Goal: Register for event/course

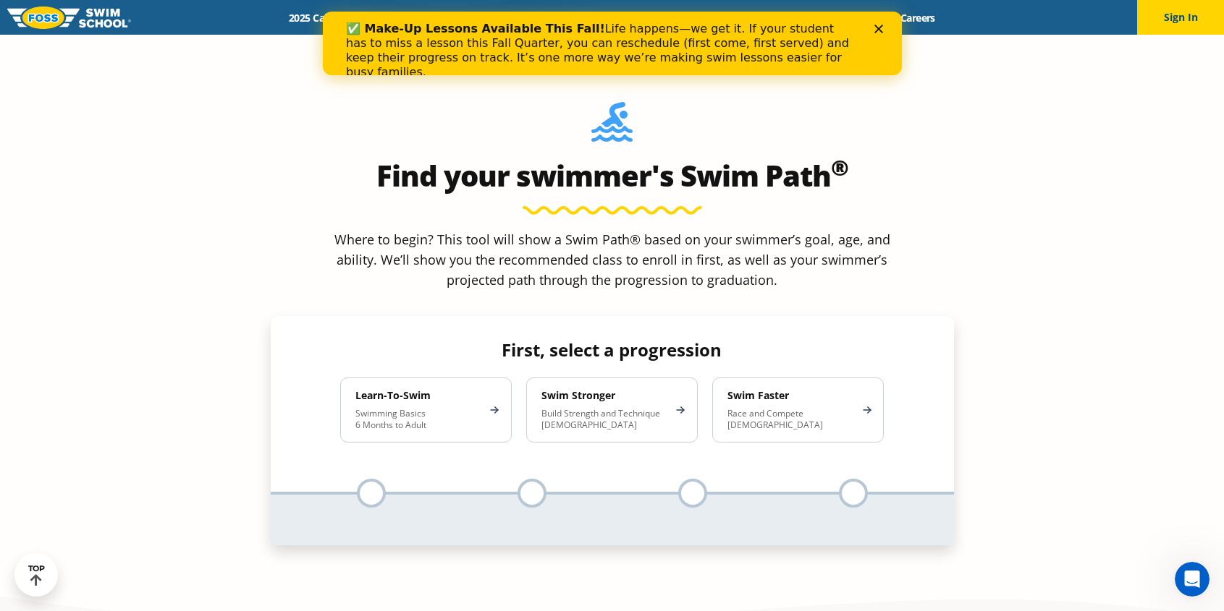
scroll to position [1306, 0]
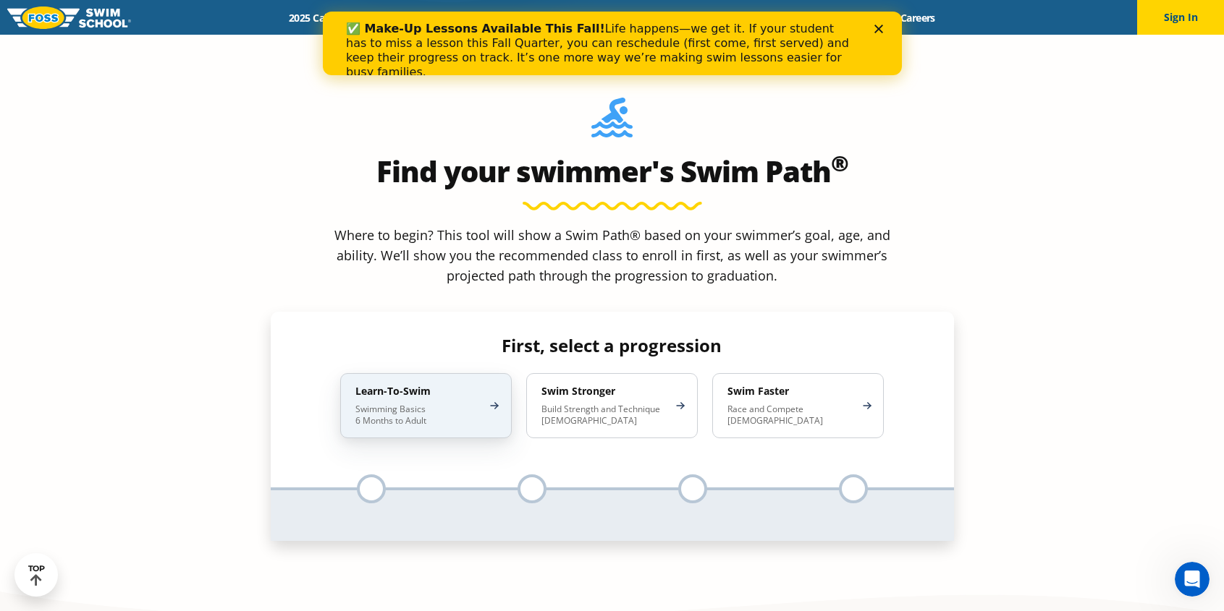
click at [444, 373] on div "Learn-To-Swim Swimming Basics 6 Months to Adult" at bounding box center [425, 405] width 171 height 65
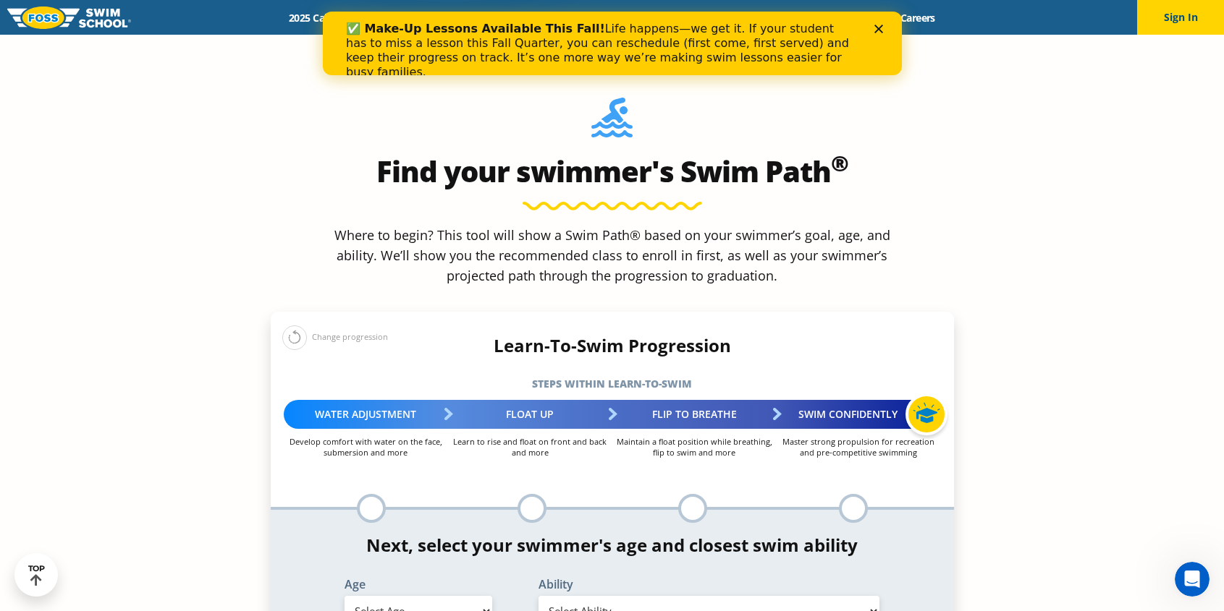
click at [417, 596] on select "Select Age [DEMOGRAPHIC_DATA] months - 1 year 1 year 2 years 3 years 4 years 5 …" at bounding box center [418, 611] width 148 height 30
select select "3-years"
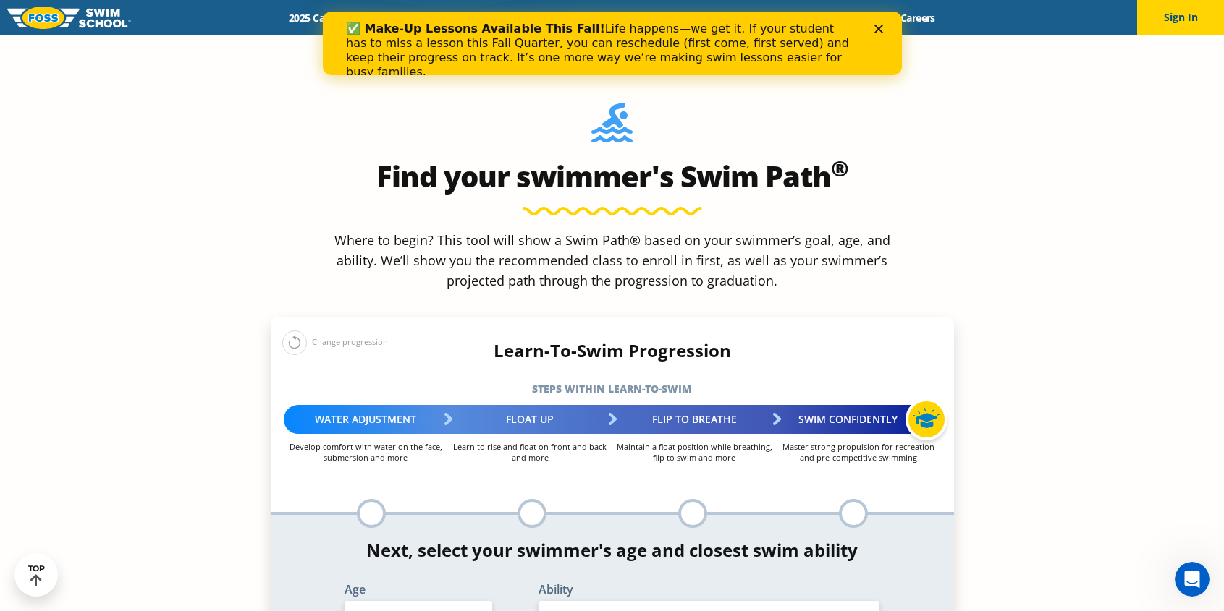
click at [604, 601] on select "Select Ability First in-water experience When in the water, reliant on a life j…" at bounding box center [709, 616] width 342 height 30
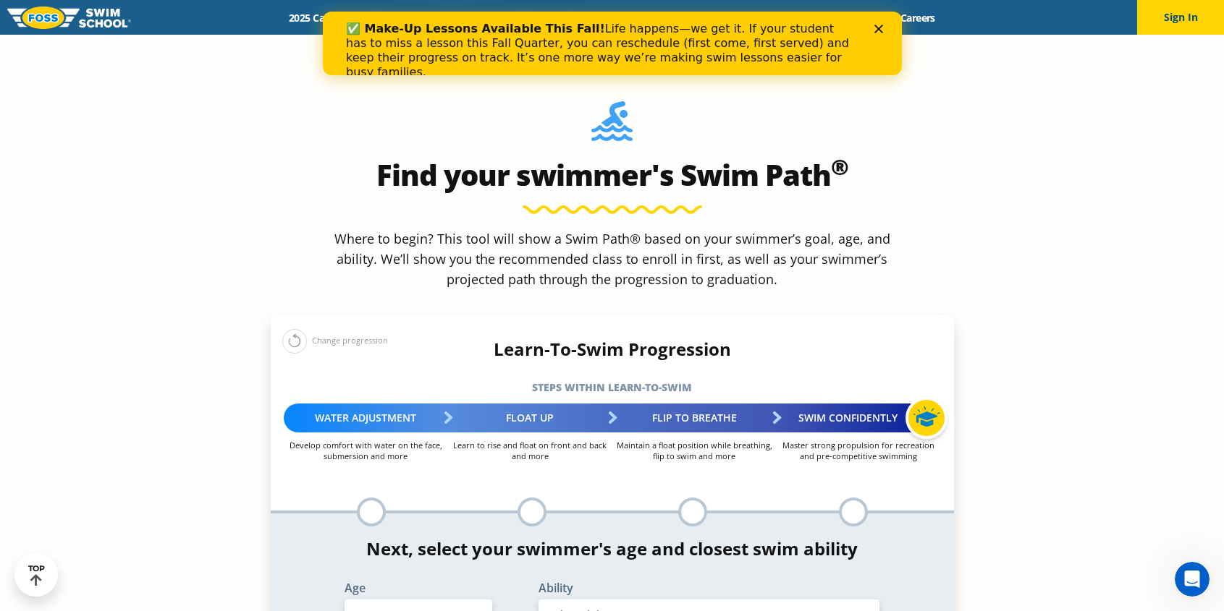
select select "3-years-when-in-the-water-reliant-on-a-life-jacket-or-floatation-device"
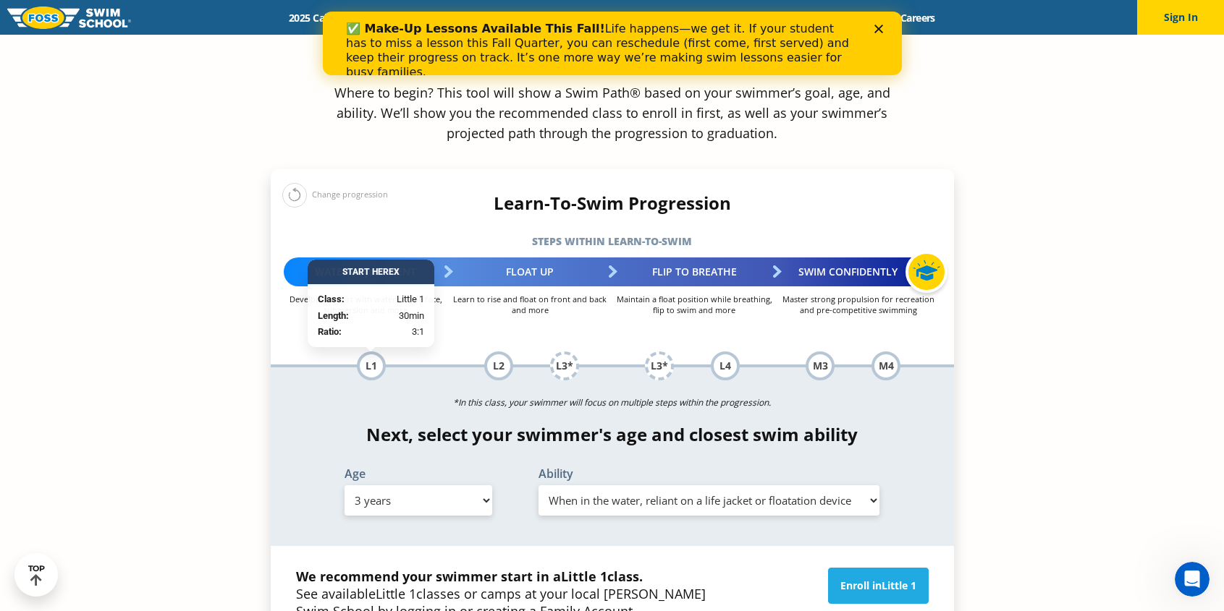
scroll to position [1456, 0]
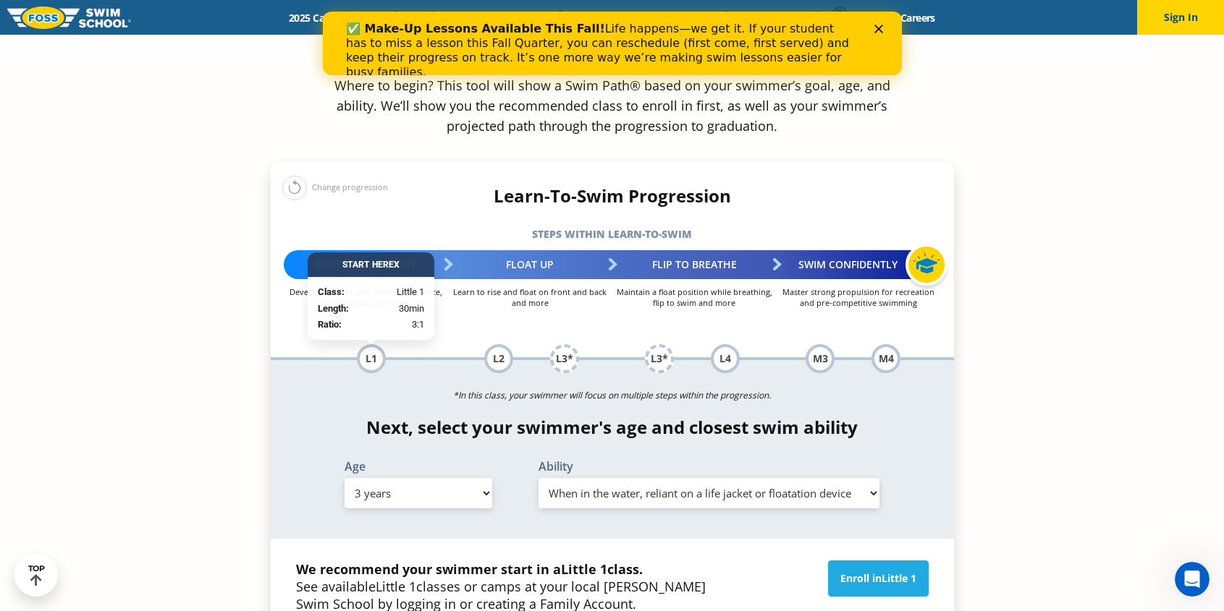
click at [419, 478] on select "Select Age [DEMOGRAPHIC_DATA] months - 1 year 1 year 2 years 3 years 4 years 5 …" at bounding box center [418, 493] width 148 height 30
select select "2-years"
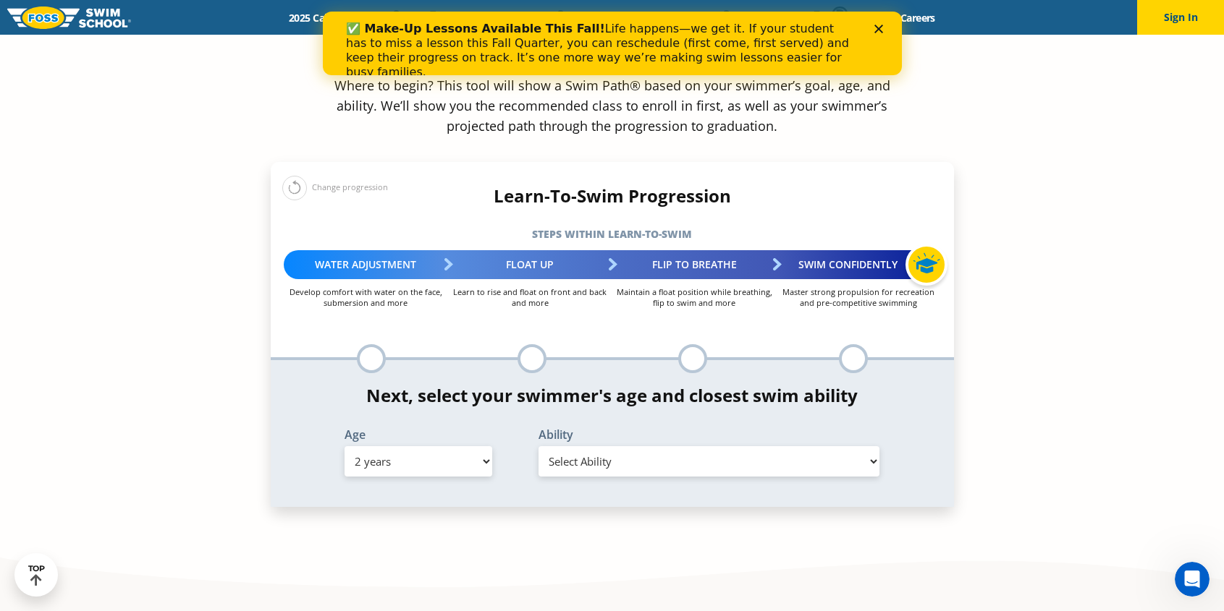
click at [693, 429] on div "Ability Select Ability First in-water experience Comfortable with water poured …" at bounding box center [708, 453] width 373 height 48
click at [693, 446] on select "Select Ability First in-water experience Comfortable with water poured over the…" at bounding box center [709, 461] width 342 height 30
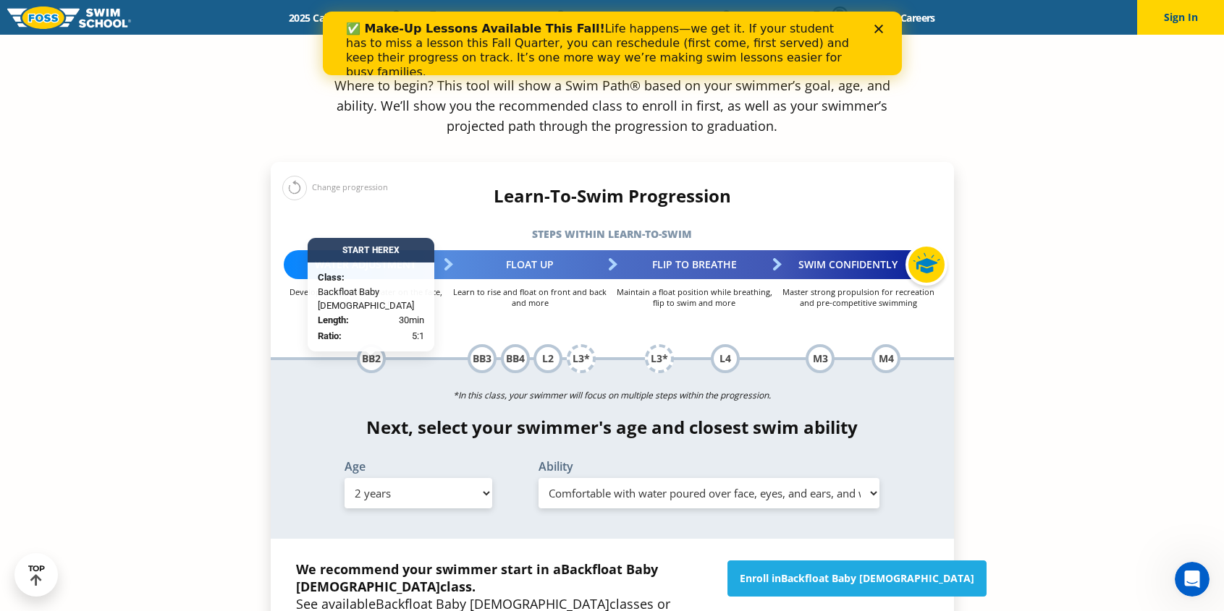
click at [604, 478] on select "Select Ability First in-water experience Comfortable with water poured over the…" at bounding box center [709, 493] width 342 height 30
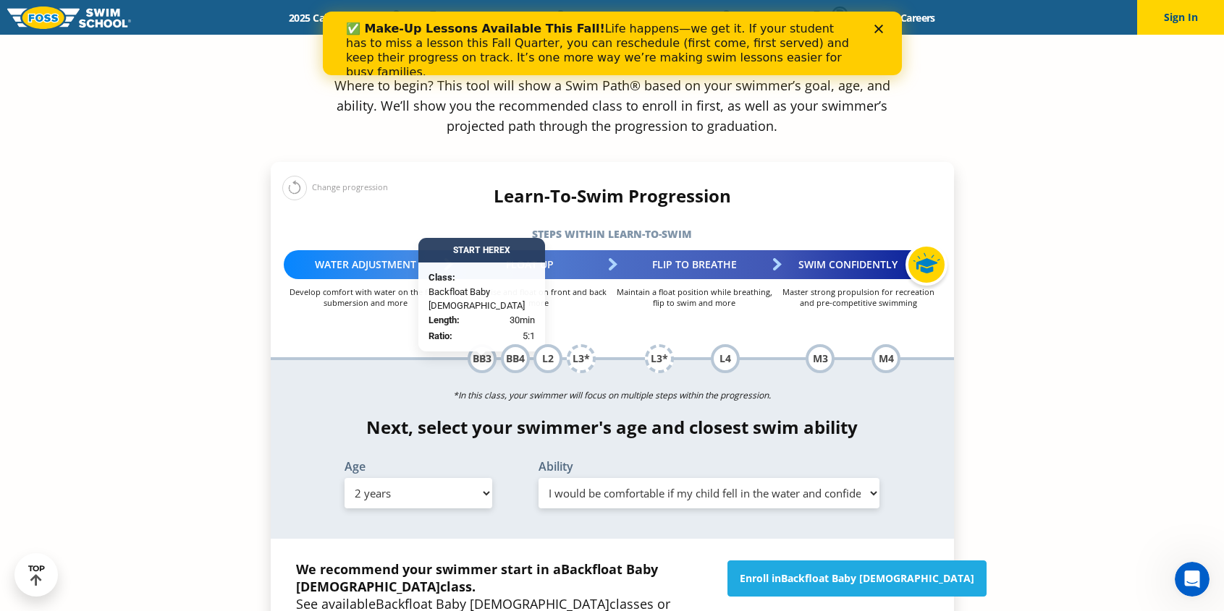
click at [602, 478] on select "Select Ability First in-water experience Comfortable with water poured over the…" at bounding box center [709, 493] width 342 height 30
select select "2-years-i-would-be-comfortable-if-my-child-fell-in-the-water-and-confident-they…"
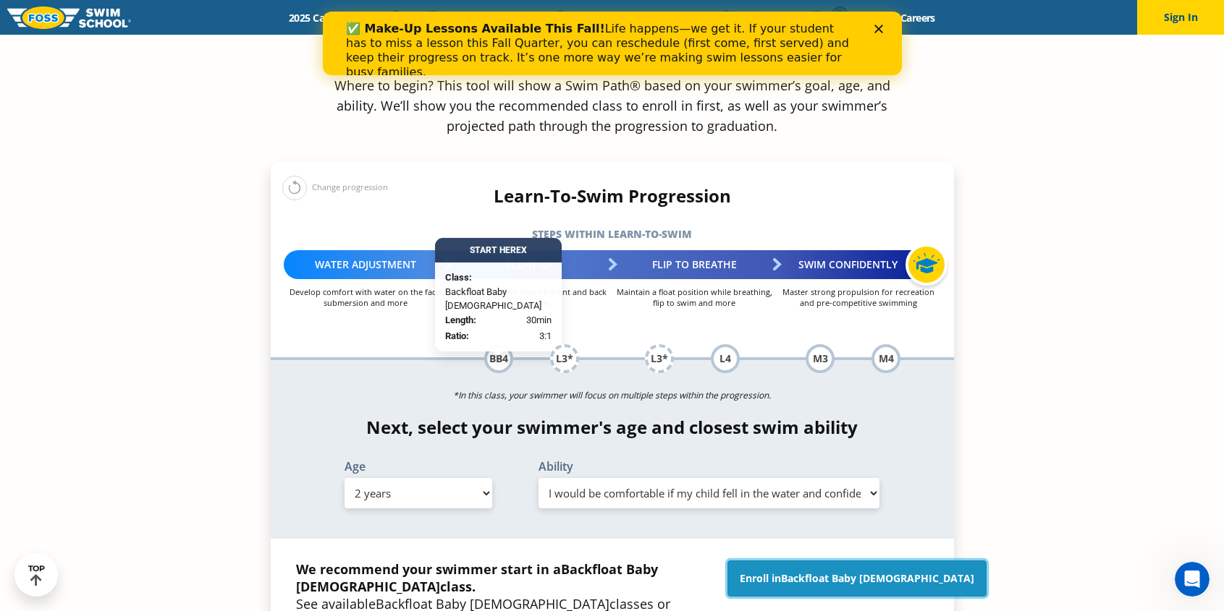
click at [818, 561] on link "Enroll in Backfloat Baby [DEMOGRAPHIC_DATA]" at bounding box center [856, 579] width 259 height 36
